Goal: Transaction & Acquisition: Purchase product/service

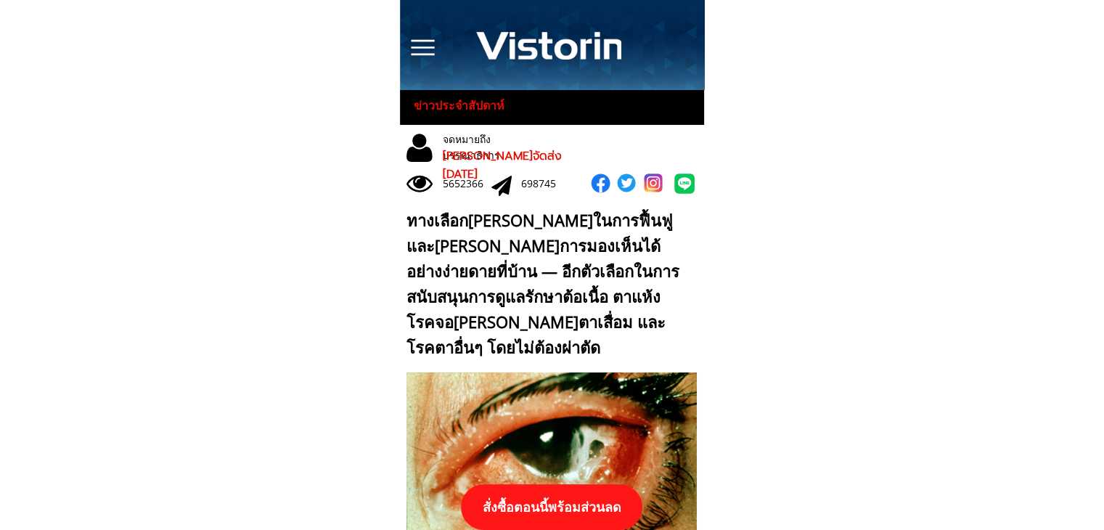
click at [547, 504] on p "สั่งซื้อตอนนี้พร้อมส่วนลด" at bounding box center [551, 507] width 181 height 46
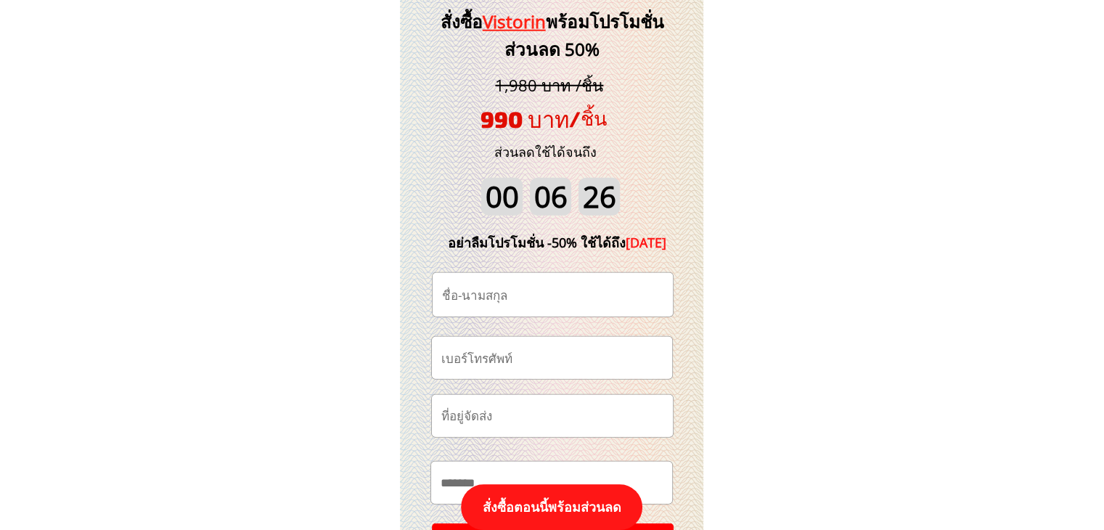
scroll to position [15219, 0]
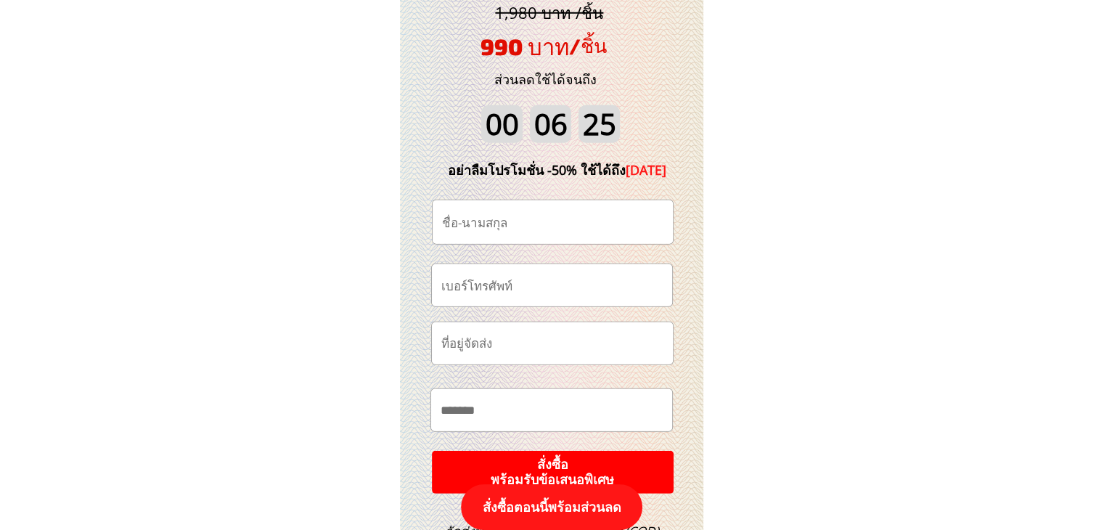
click at [523, 287] on input "tel" at bounding box center [552, 284] width 229 height 41
paste input "0868307260"
type input "0868307260"
click at [507, 225] on input "text" at bounding box center [552, 222] width 229 height 44
paste input "สายชน ศรอินทร์"
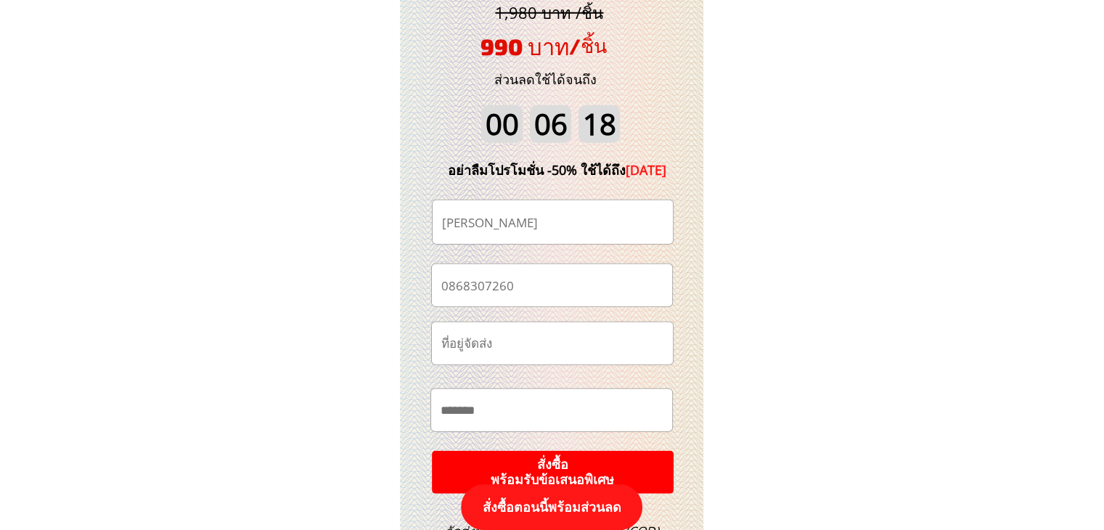
type input "สายชน ศรอินทร์"
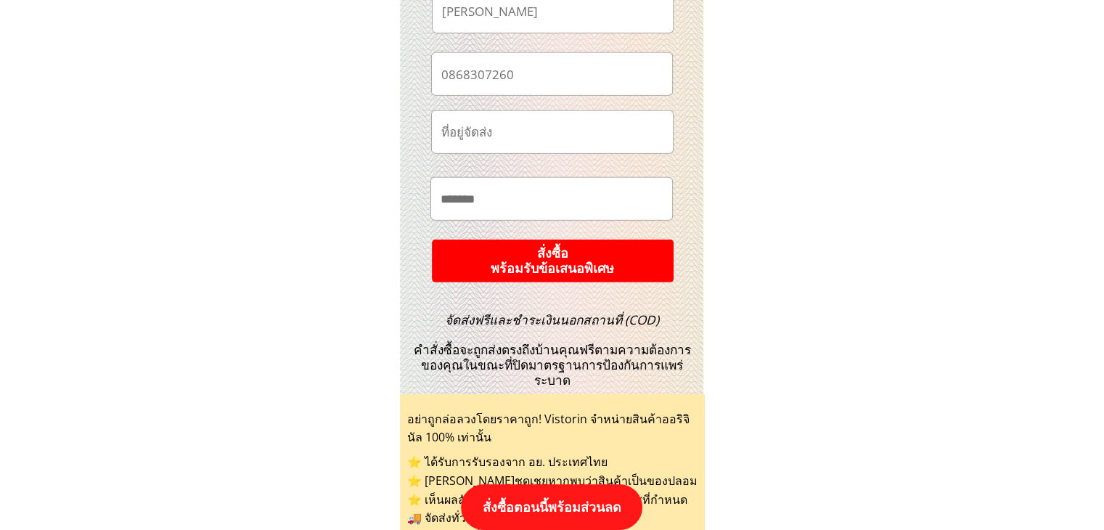
scroll to position [15437, 0]
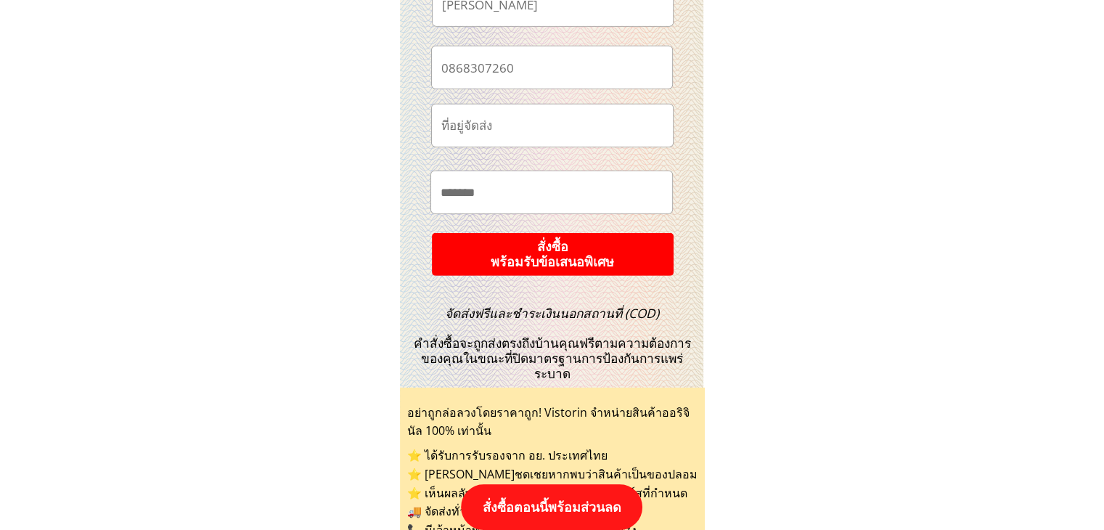
click at [624, 256] on p "สั่งซื้อ พร้อมรับข้อเสนอพิเศษ" at bounding box center [552, 255] width 257 height 46
click at [624, 256] on p "สั่งซื้อ พร้อมรับข้อเสนอพิเศษ" at bounding box center [553, 254] width 246 height 44
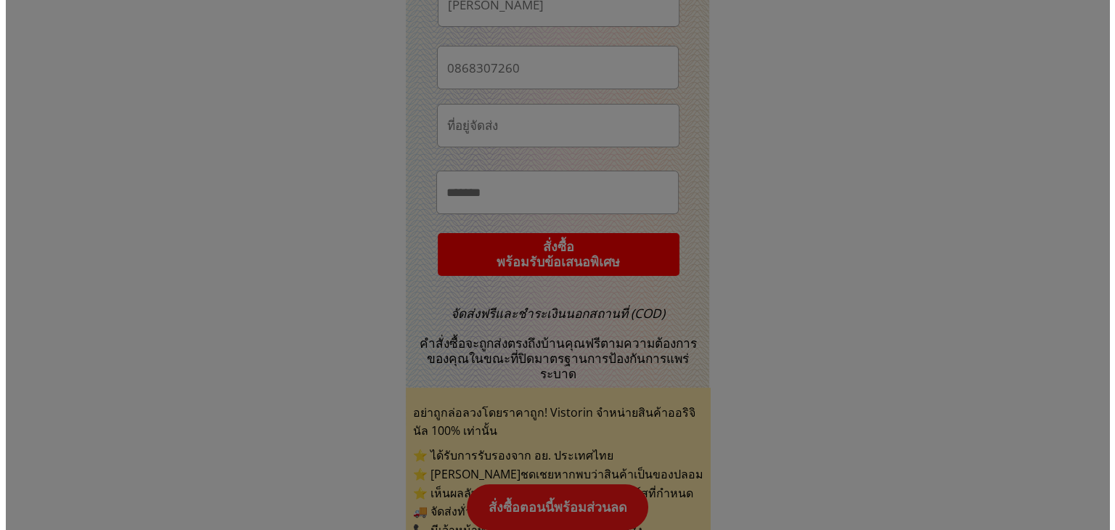
scroll to position [0, 0]
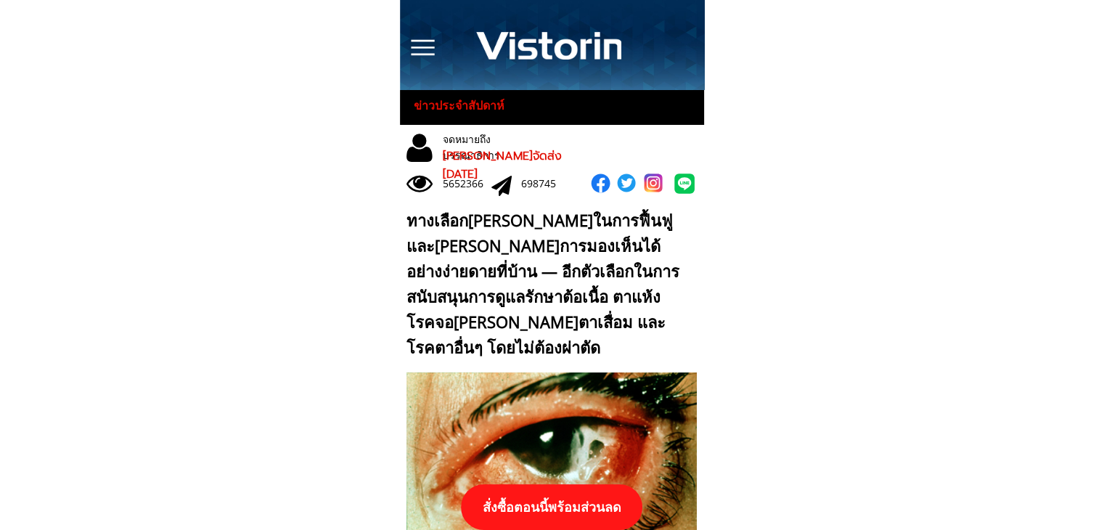
click at [572, 511] on p "สั่งซื้อตอนนี้พร้อมส่วนลด" at bounding box center [551, 507] width 181 height 46
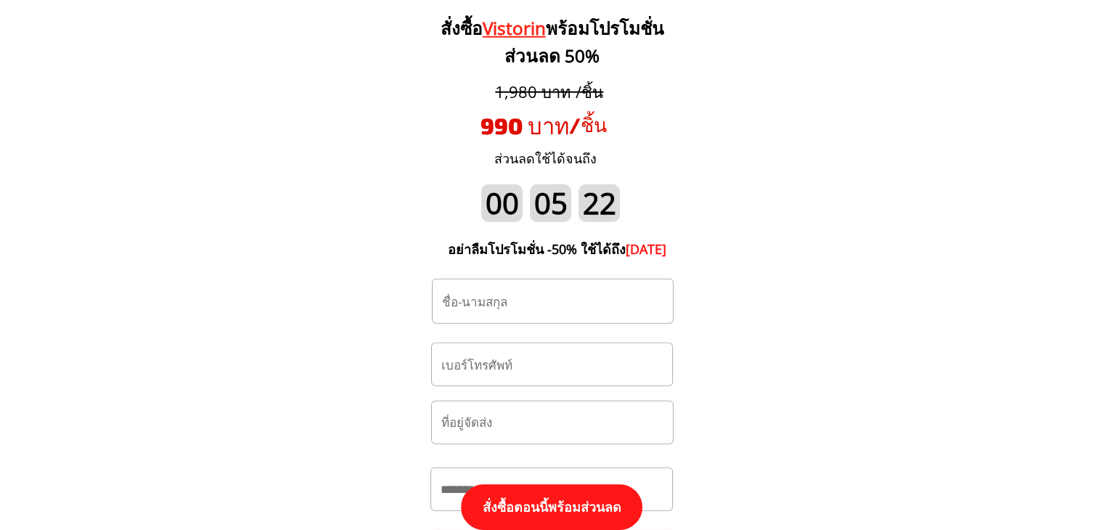
scroll to position [15219, 0]
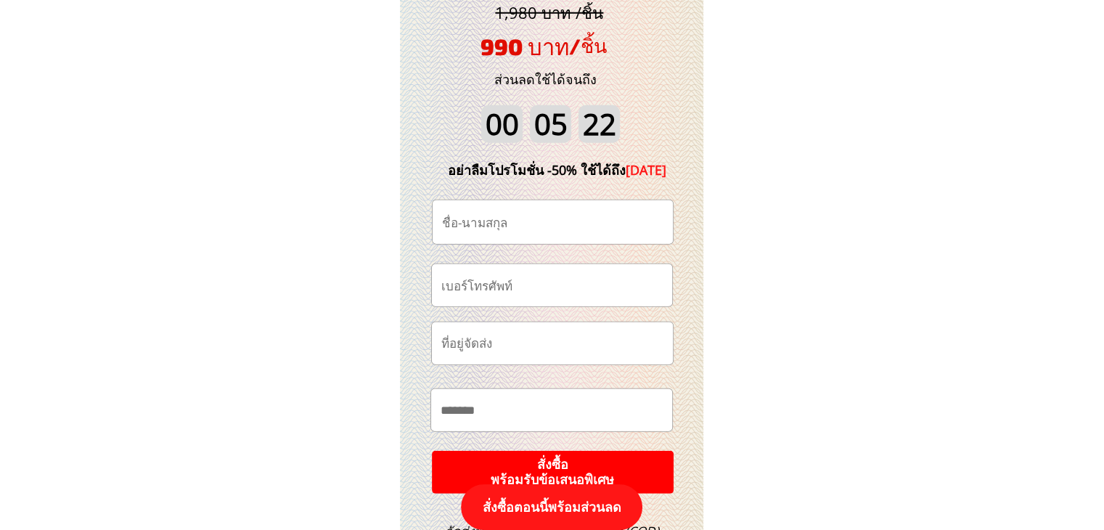
click at [568, 287] on input "tel" at bounding box center [552, 284] width 229 height 41
paste input "0868338522"
type input "0868338522"
click at [499, 348] on input "text" at bounding box center [552, 343] width 229 height 42
paste input "สนใจ1กระปุก อัมพร 106/652ซ เคหะร่มเกล้า29 แขวงคลองสองต้นนุ่น ลาดกระบัง กรุงเทพฯ…"
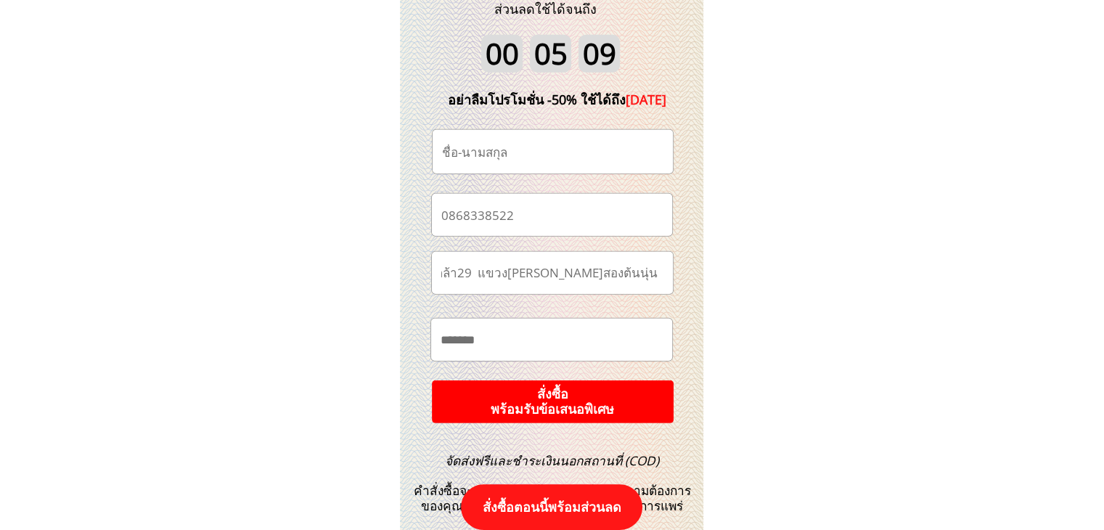
scroll to position [15364, 0]
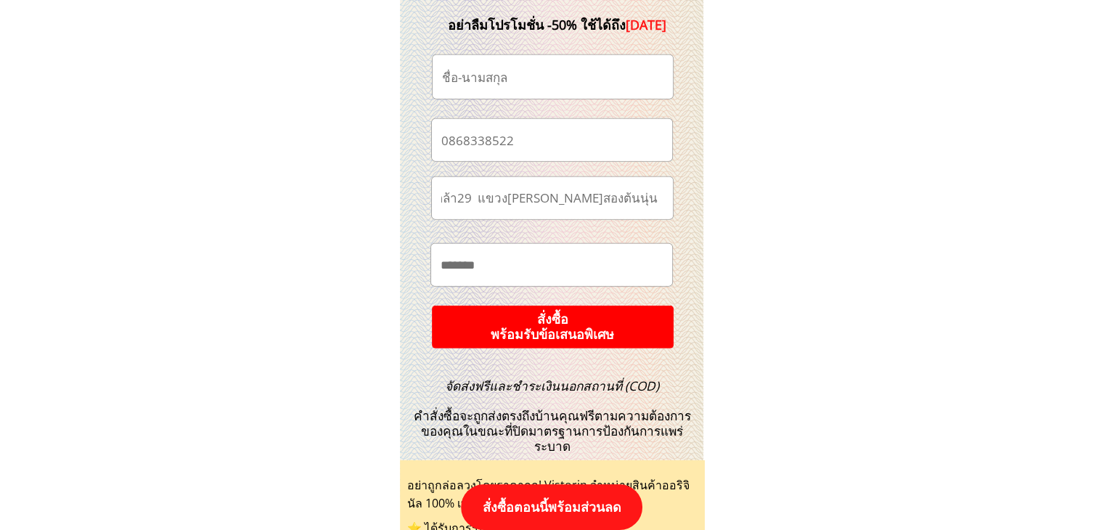
type input "สนใจ1กระปุก อัมพร 106/652ซ เคหะร่มเกล้า29 แขวงคลองสองต้นนุ่น ลาดกระบัง กรุงเทพฯ…"
click at [545, 310] on p "สั่งซื้อ พร้อมรับข้อเสนอพิเศษ" at bounding box center [552, 327] width 245 height 44
paste input "อนงค์ ของเก่า"
type input "อนงค์ ของเก่า"
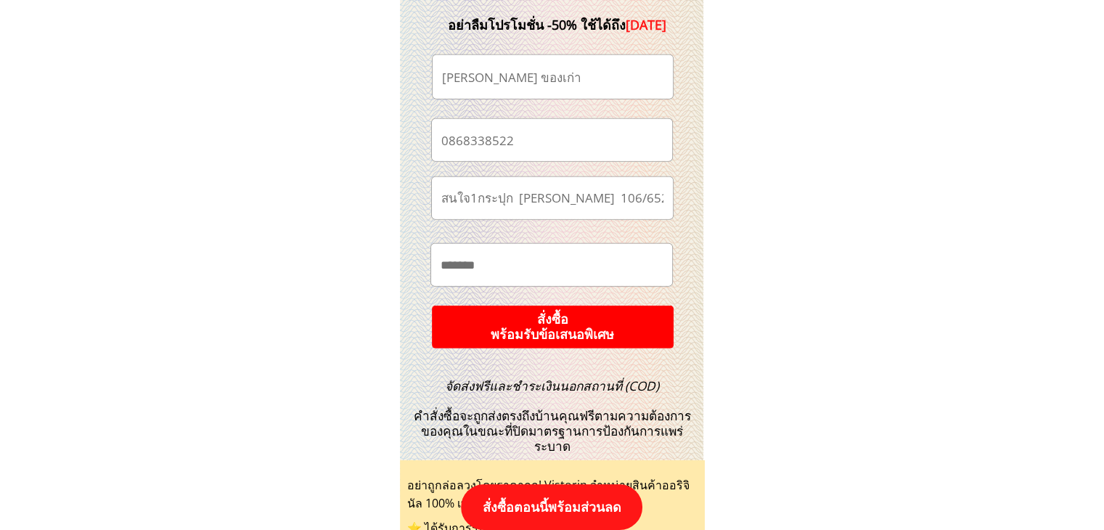
click at [645, 310] on p "สั่งซื้อ พร้อมรับข้อเสนอพิเศษ" at bounding box center [552, 327] width 245 height 44
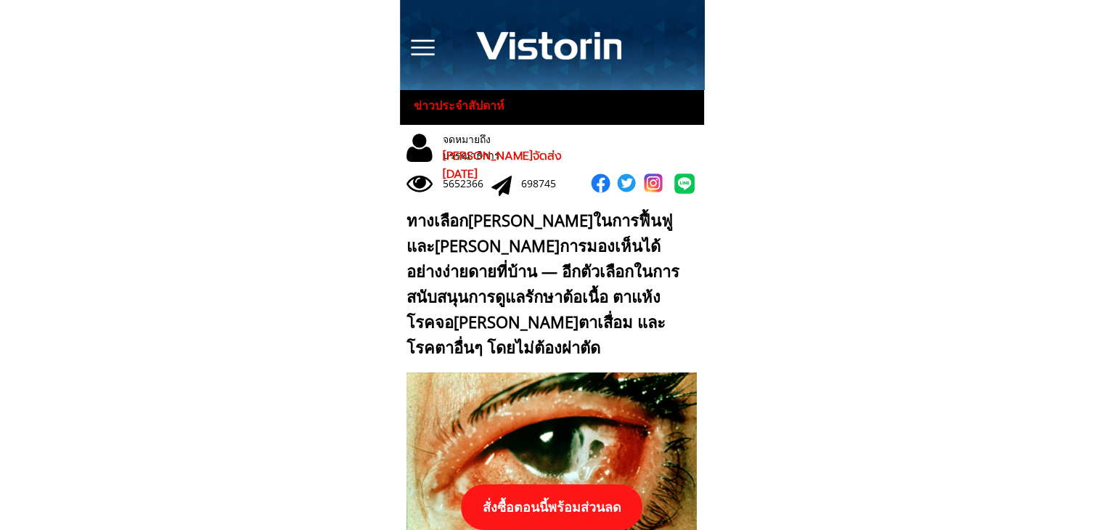
click at [561, 504] on p "สั่งซื้อตอนนี้พร้อมส่วนลด" at bounding box center [551, 507] width 181 height 46
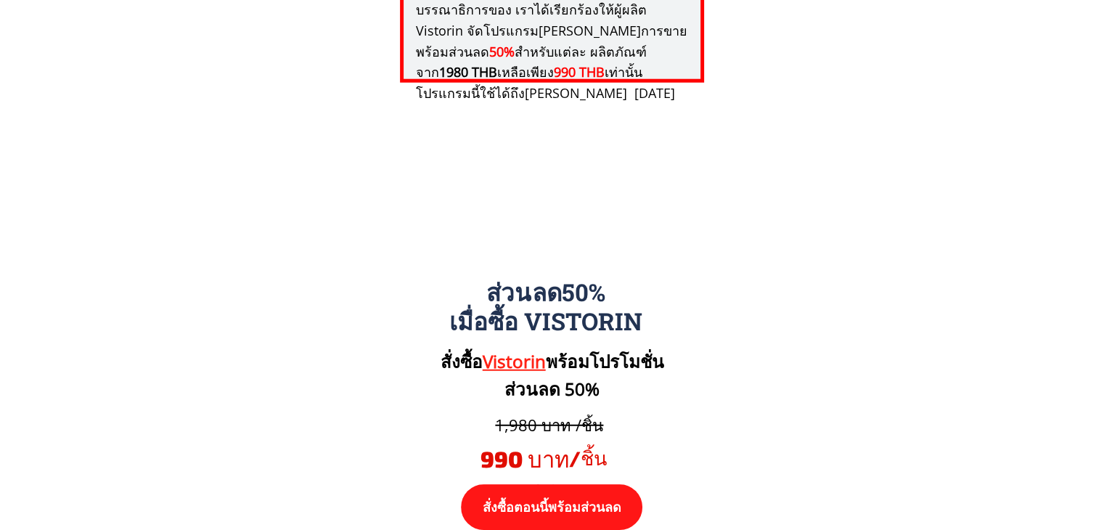
scroll to position [15074, 0]
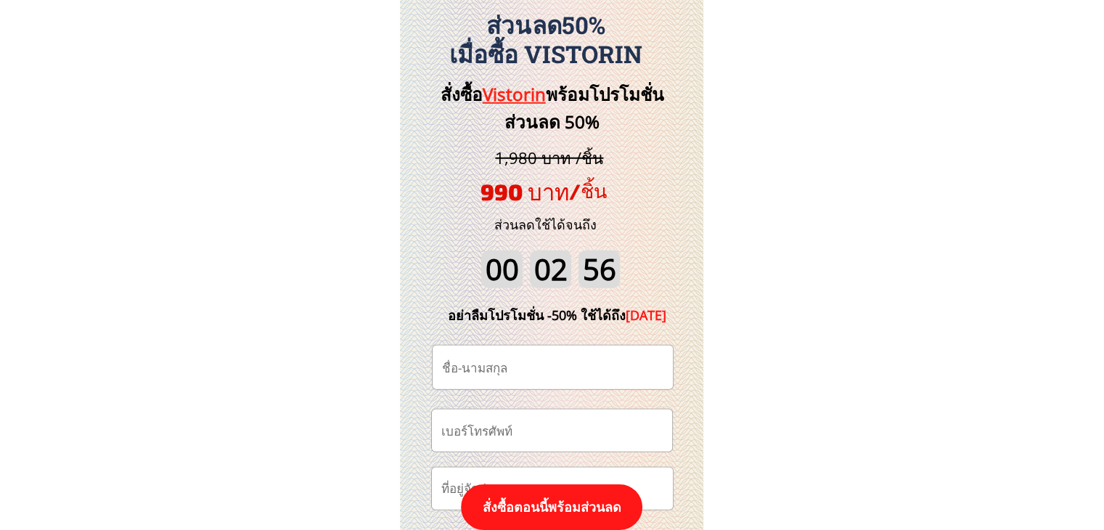
click at [479, 377] on input "text" at bounding box center [552, 367] width 229 height 44
paste input "สาหร่าย จิตรอ่อนน้อม"
type input "สาหร่าย จิตรอ่อนน้อม"
click at [474, 433] on input "tel" at bounding box center [552, 429] width 229 height 41
paste input "061-478 6094"
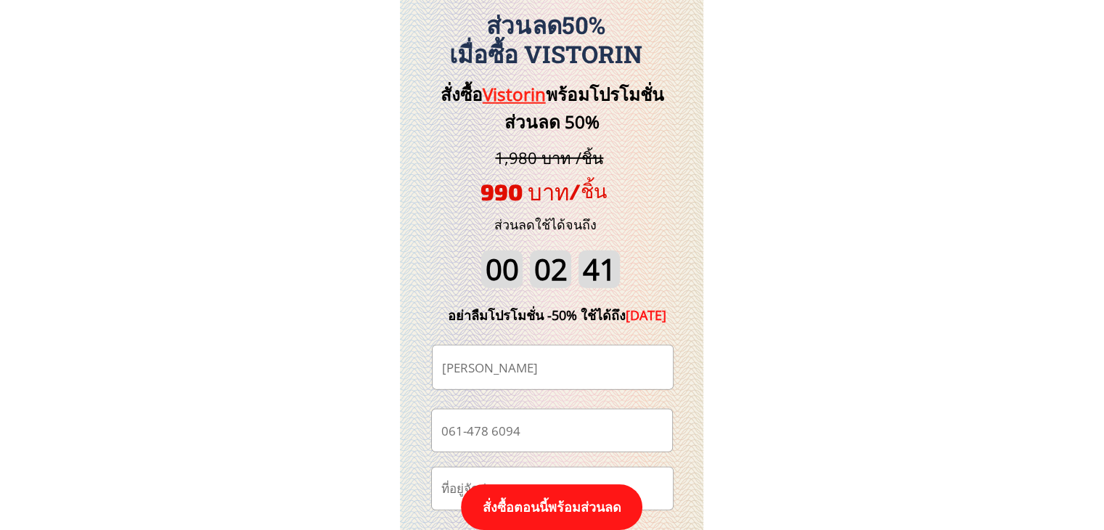
click at [467, 433] on input "061-478 6094" at bounding box center [552, 429] width 229 height 41
click at [488, 432] on input "061478 6094" at bounding box center [552, 429] width 229 height 41
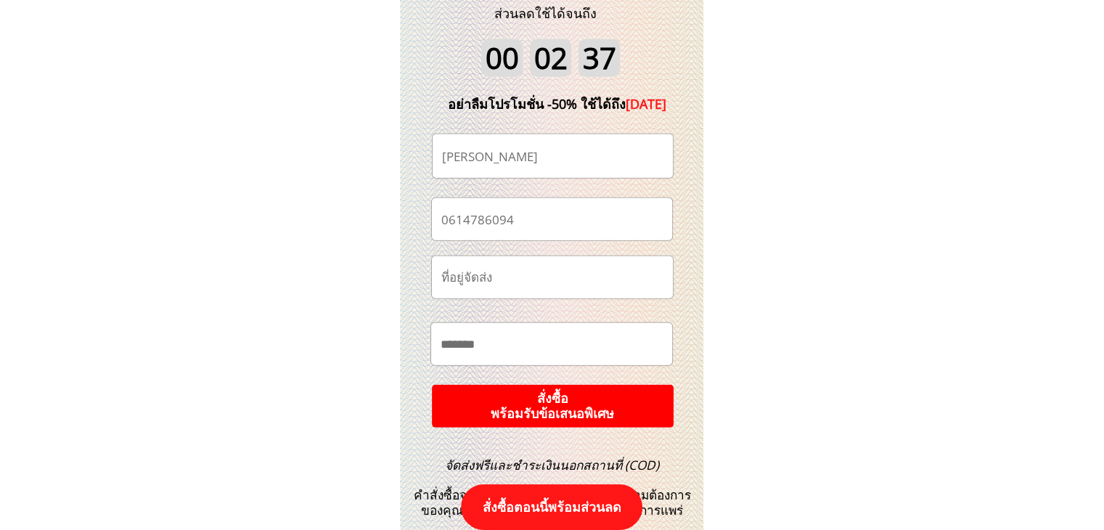
scroll to position [15364, 0]
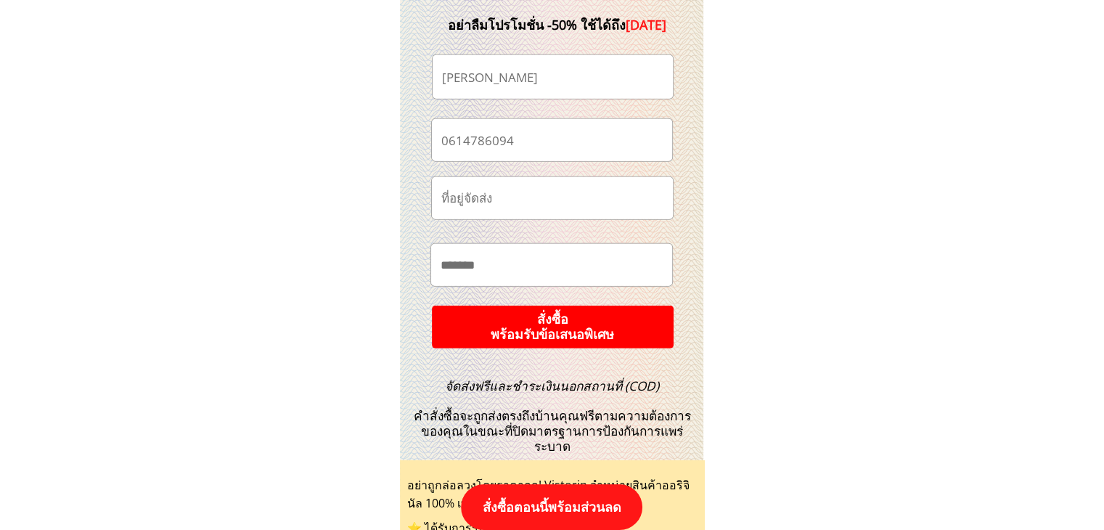
type input "0614786094"
click at [552, 307] on p "สั่งซื้อ พร้อมรับข้อเสนอพิเศษ" at bounding box center [552, 327] width 249 height 44
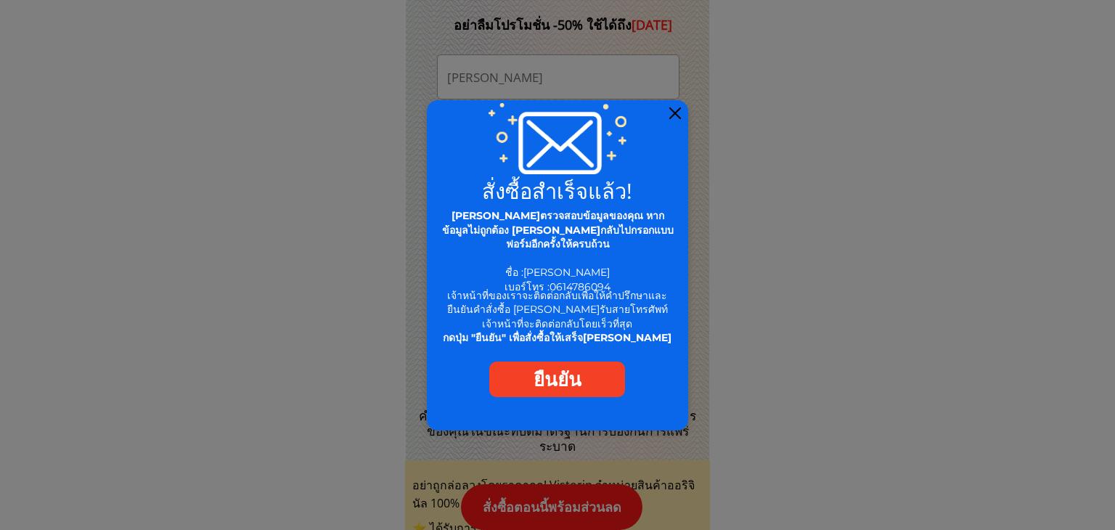
click at [672, 113] on div at bounding box center [675, 113] width 12 height 12
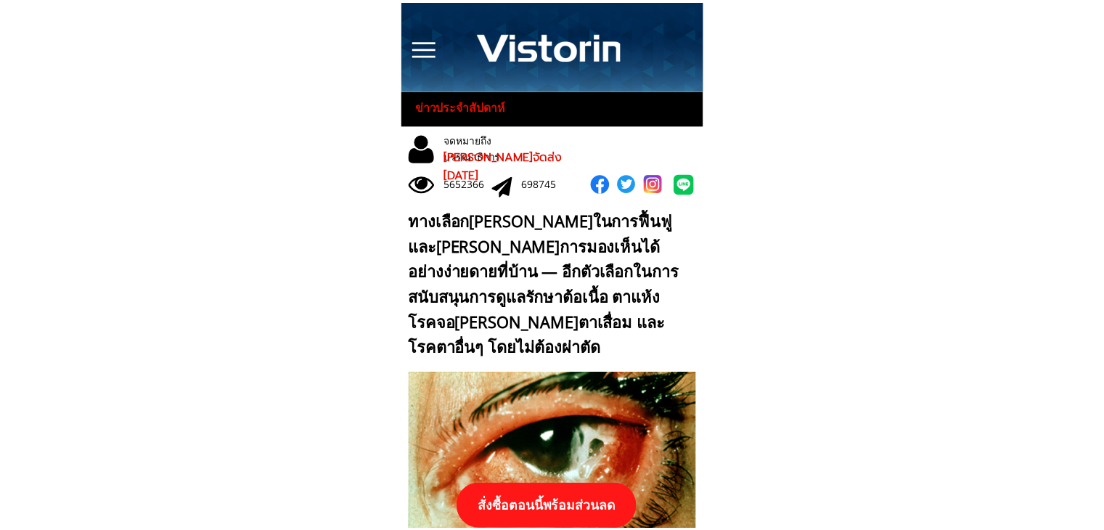
scroll to position [15364, 0]
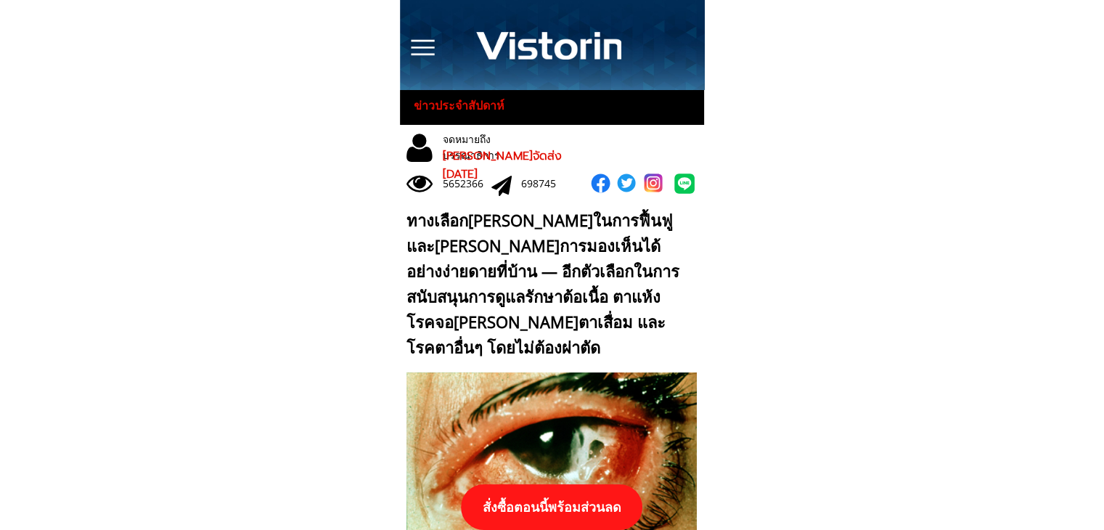
click at [626, 497] on p "สั่งซื้อตอนนี้พร้อมส่วนลด" at bounding box center [551, 507] width 181 height 46
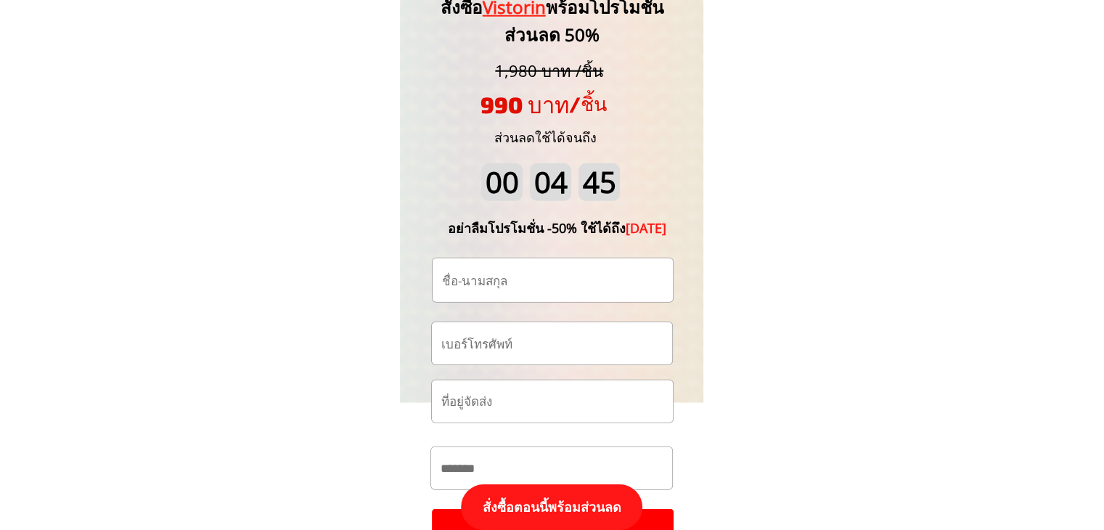
scroll to position [15219, 0]
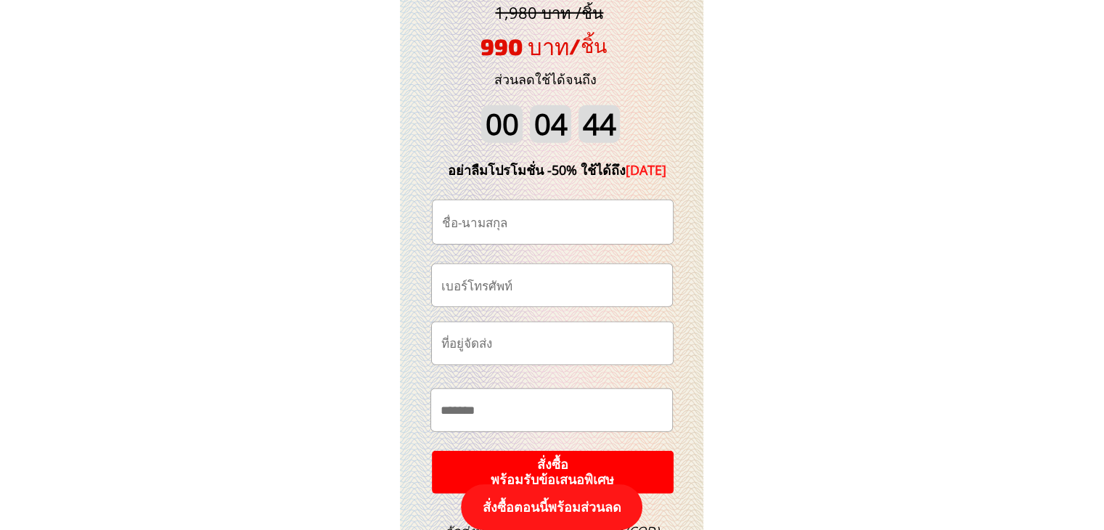
click at [589, 285] on input "tel" at bounding box center [552, 284] width 229 height 41
paste input "0614312181"
type input "0614312181"
click at [547, 212] on input "text" at bounding box center [552, 222] width 229 height 44
paste input "นางสมพา คำเฉลียว"
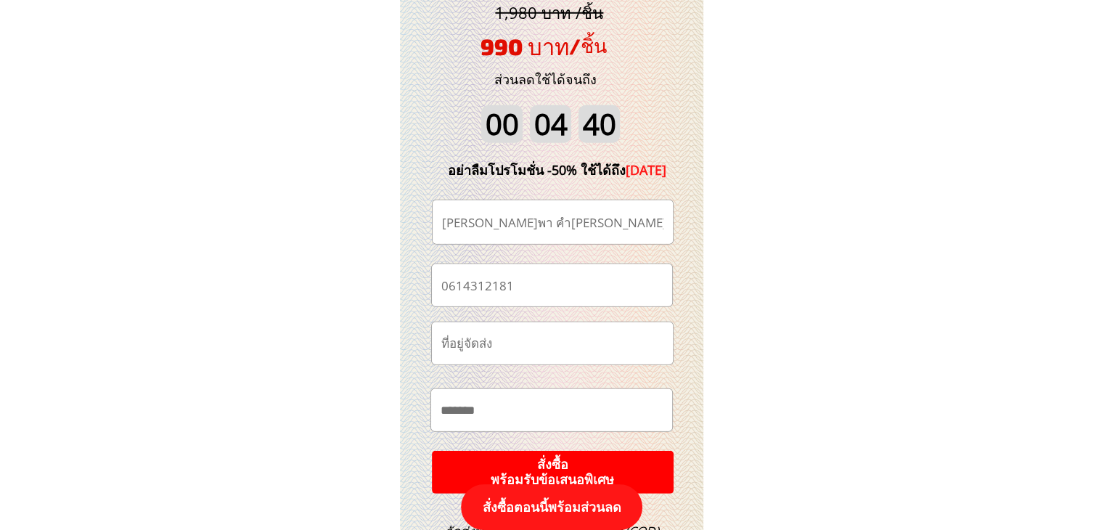
type input "นางสมพา คำเฉลียว"
click at [539, 404] on input "text" at bounding box center [551, 409] width 229 height 41
paste input "*******"
paste input "**********"
type input "**********"
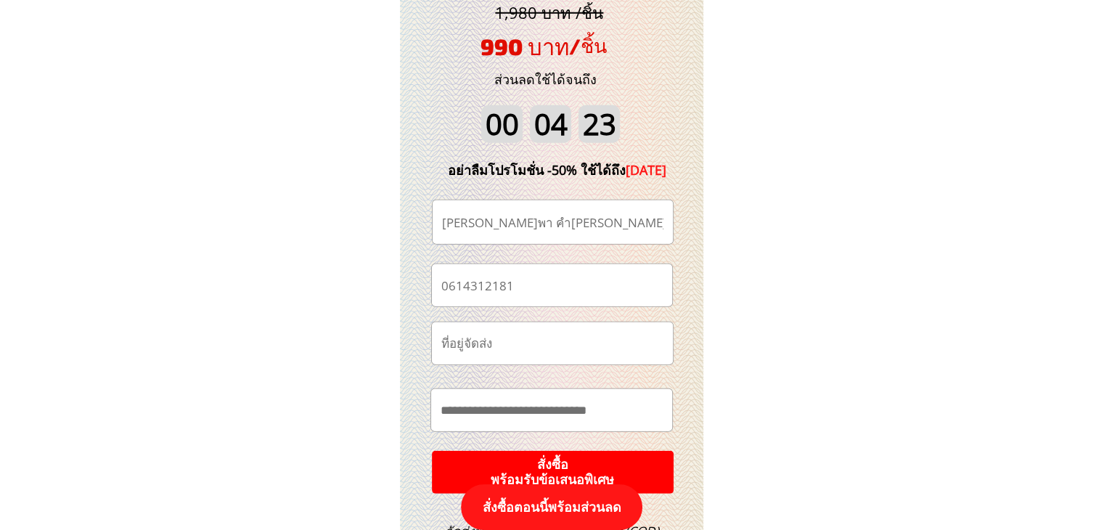
click at [629, 459] on p "สั่งซื้อ พร้อมรับข้อเสนอพิเศษ" at bounding box center [552, 472] width 265 height 47
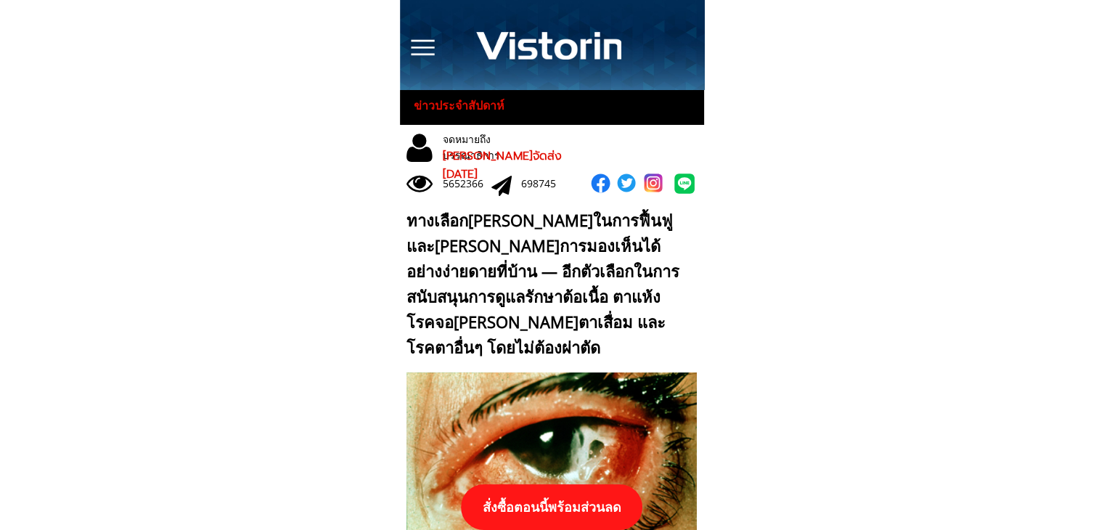
click at [585, 510] on p "สั่งซื้อตอนนี้พร้อมส่วนลด" at bounding box center [551, 507] width 181 height 46
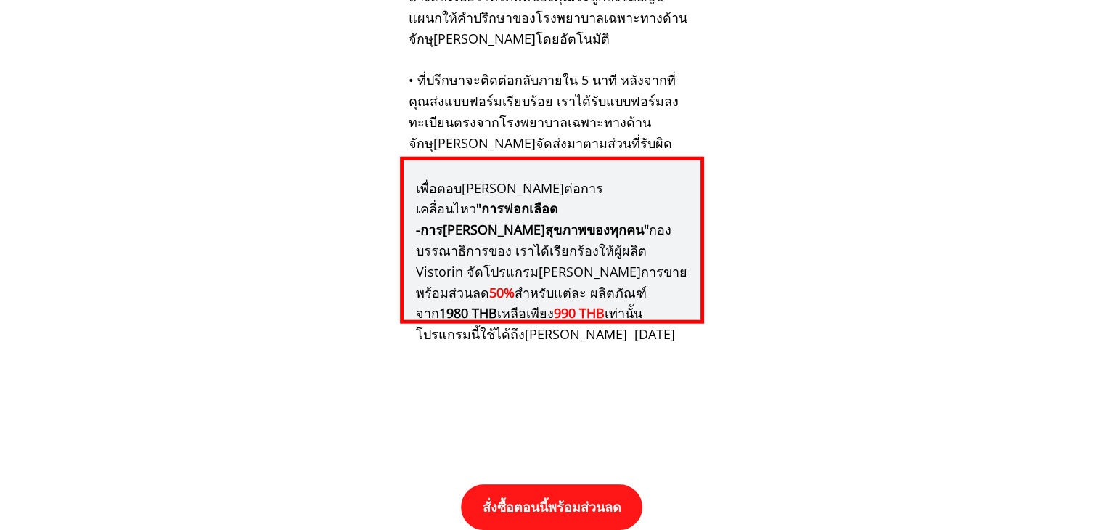
scroll to position [15074, 0]
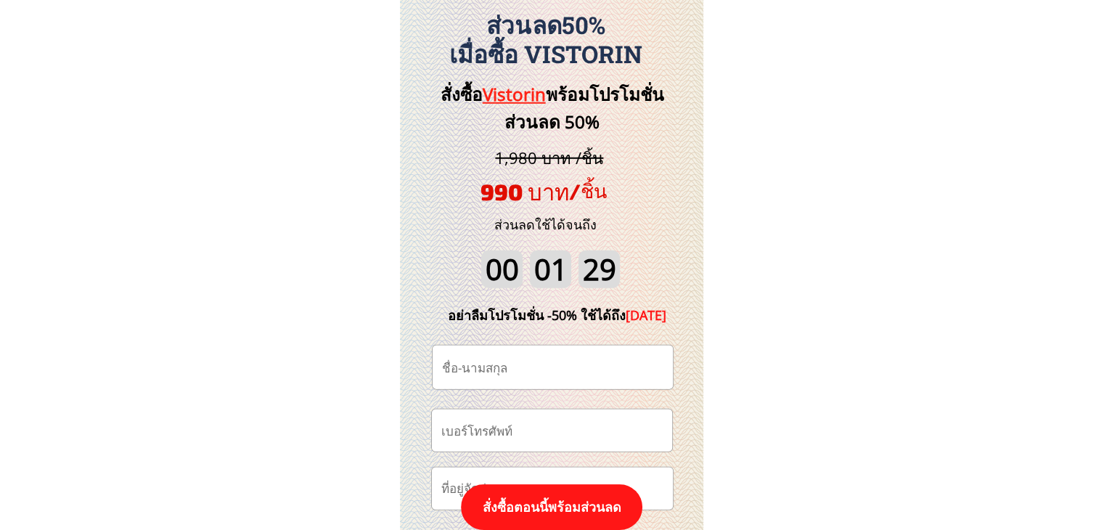
click at [566, 422] on input "tel" at bounding box center [552, 429] width 229 height 41
paste input "0840449264"
type input "0840449264"
click at [572, 369] on input "text" at bounding box center [552, 367] width 229 height 44
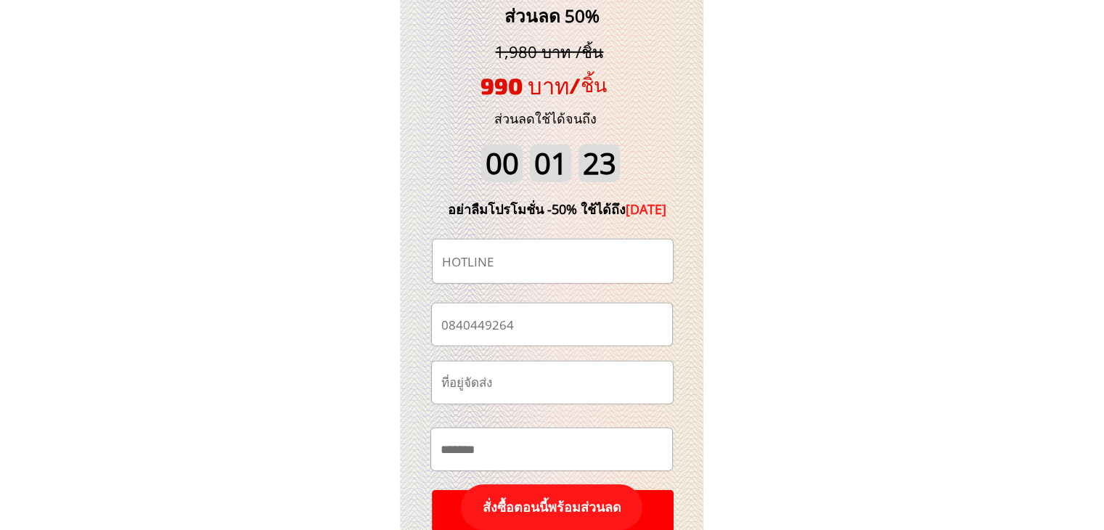
scroll to position [15292, 0]
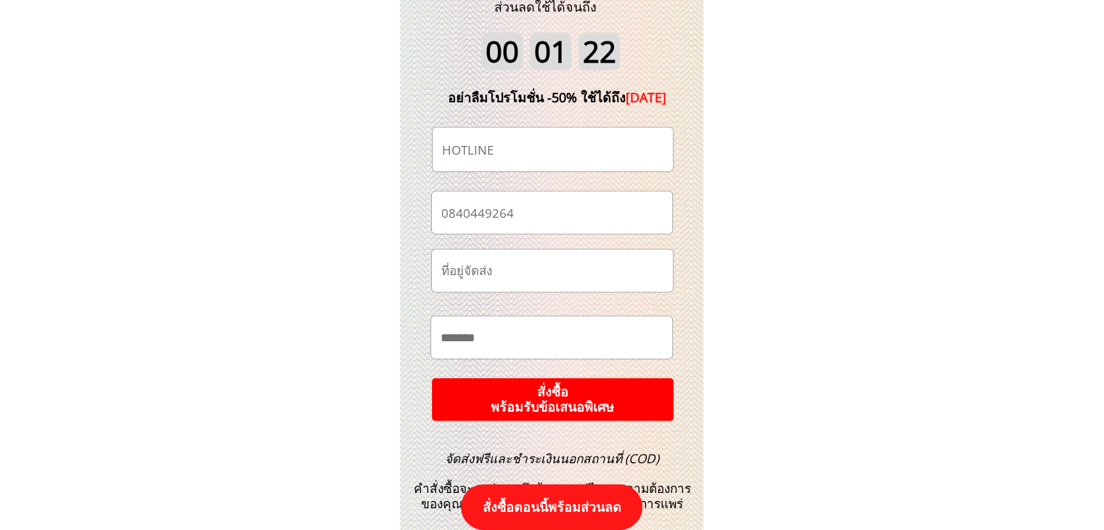
type input "HOTLINE"
click at [610, 401] on p "สั่งซื้อ พร้อมรับข้อเสนอพิเศษ" at bounding box center [552, 399] width 244 height 44
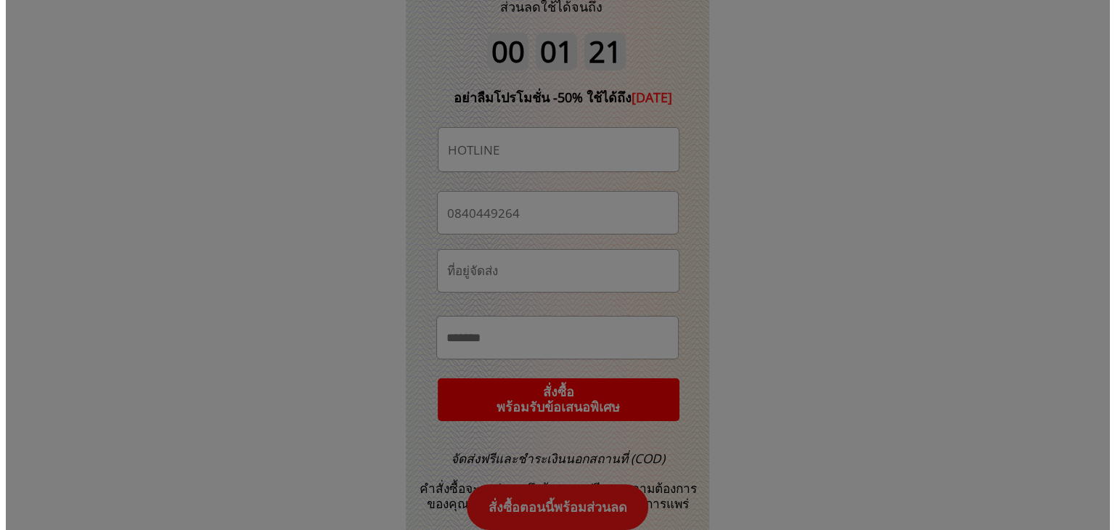
scroll to position [0, 0]
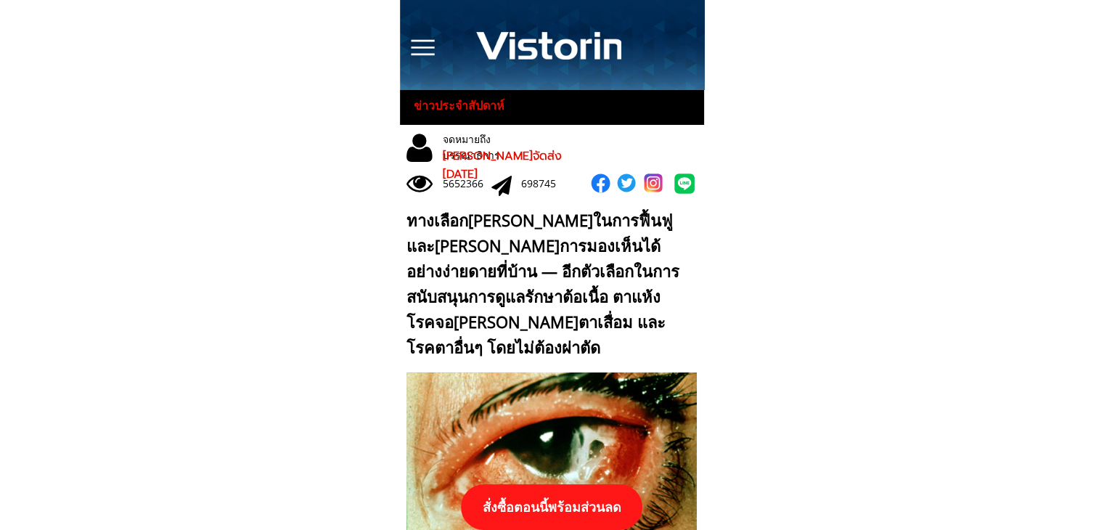
click at [601, 497] on p "สั่งซื้อตอนนี้พร้อมส่วนลด" at bounding box center [551, 507] width 181 height 46
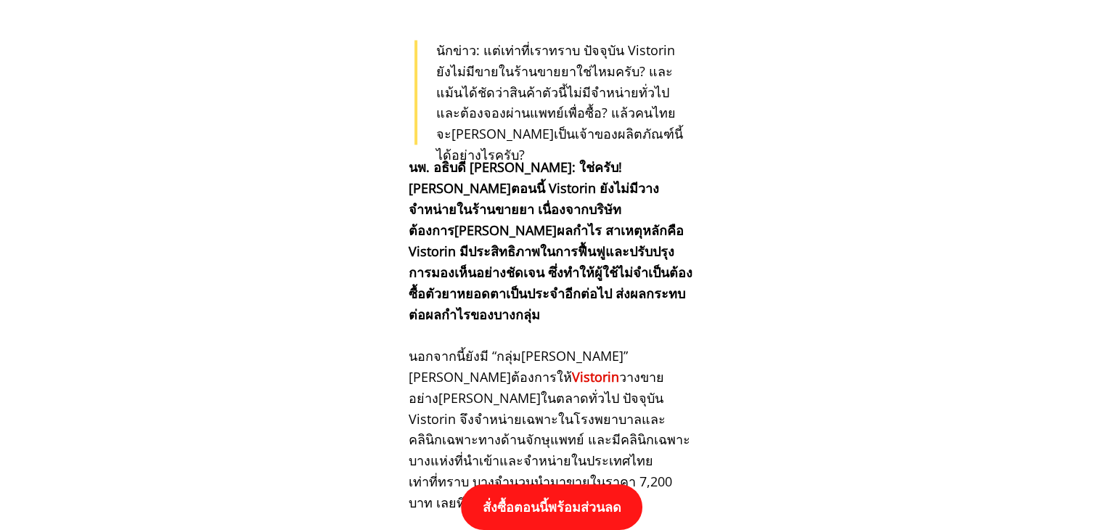
scroll to position [15074, 0]
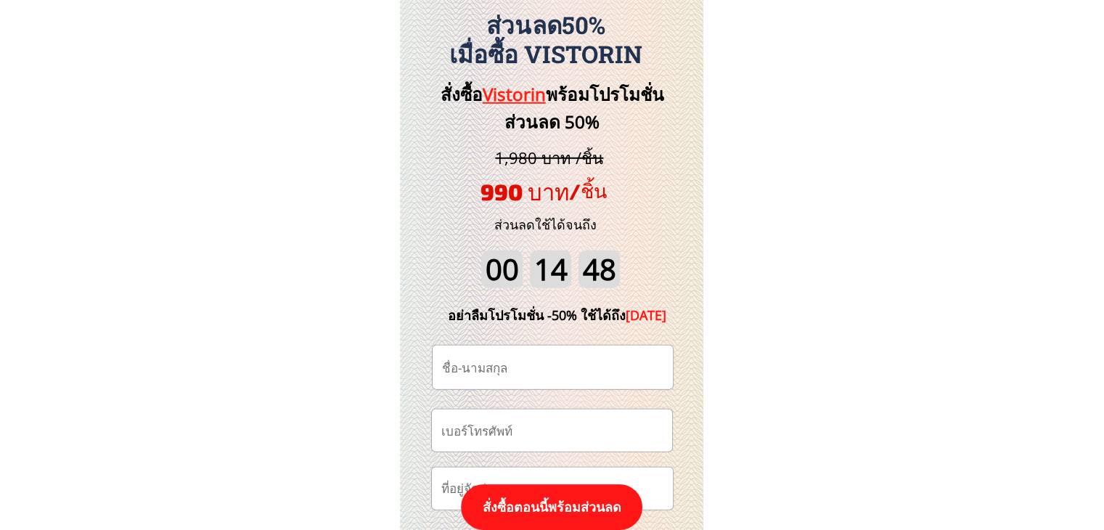
click at [568, 425] on input "tel" at bounding box center [552, 429] width 229 height 41
paste input "0826149187"
type input "0826149187"
click at [534, 369] on input "text" at bounding box center [552, 367] width 229 height 44
paste input "[PERSON_NAME] มะลื"
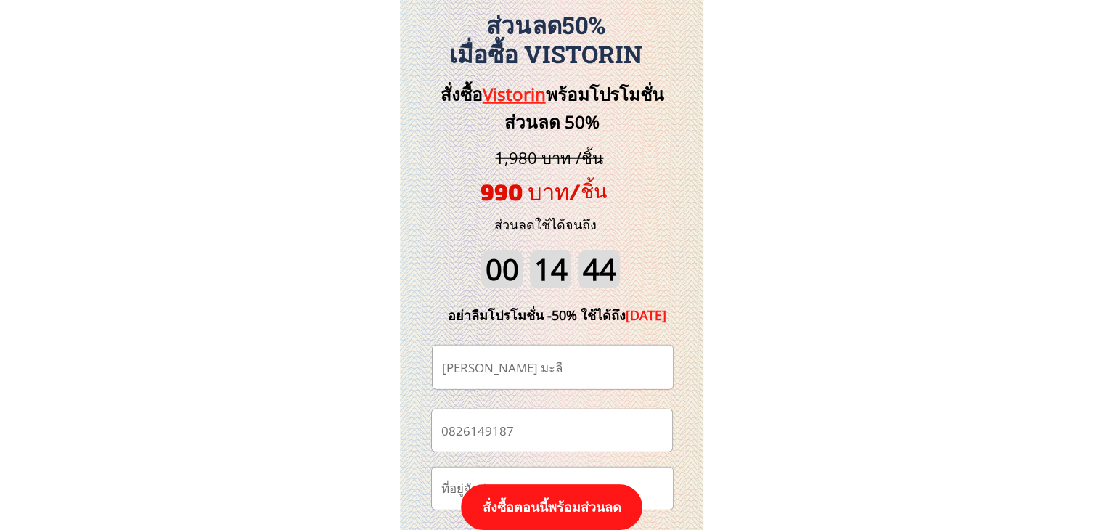
scroll to position [15292, 0]
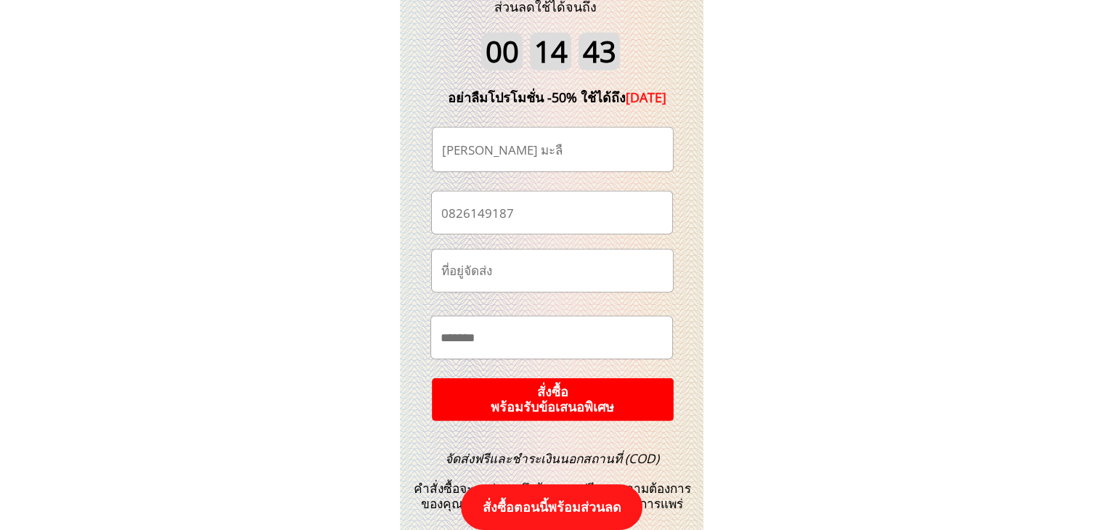
type input "[PERSON_NAME] มะลื"
click at [626, 401] on p "สั่งซื้อ พร้อมรับข้อเสนอพิเศษ" at bounding box center [552, 399] width 249 height 44
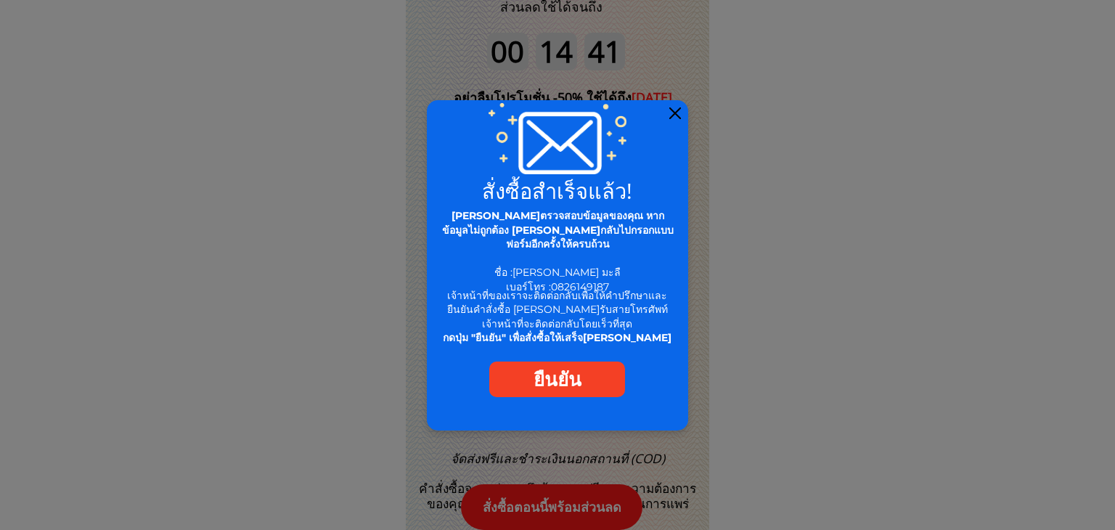
click at [682, 113] on div at bounding box center [558, 265] width 262 height 330
